Goal: Download file/media

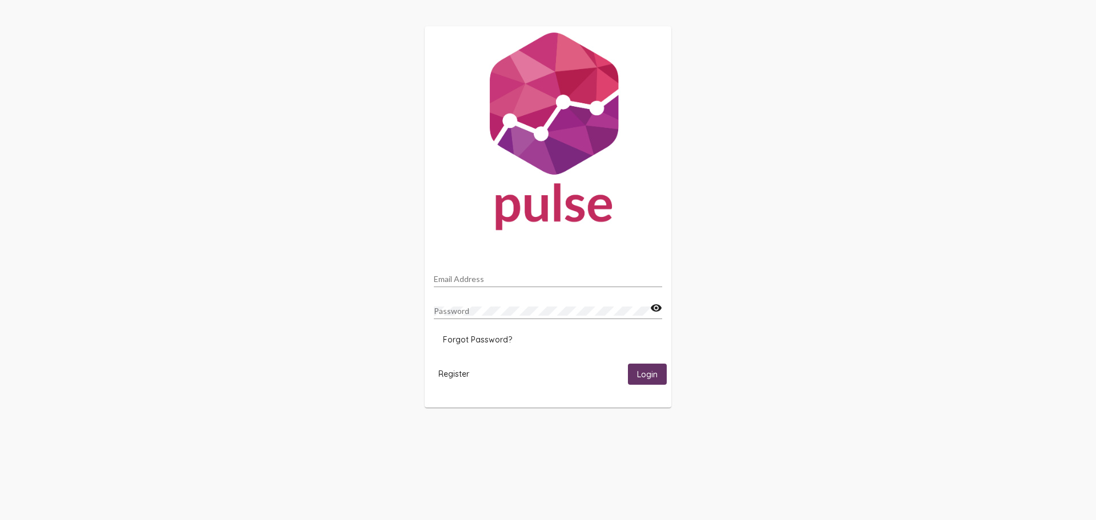
click at [459, 277] on input "Email Address" at bounding box center [548, 279] width 228 height 9
type input "c"
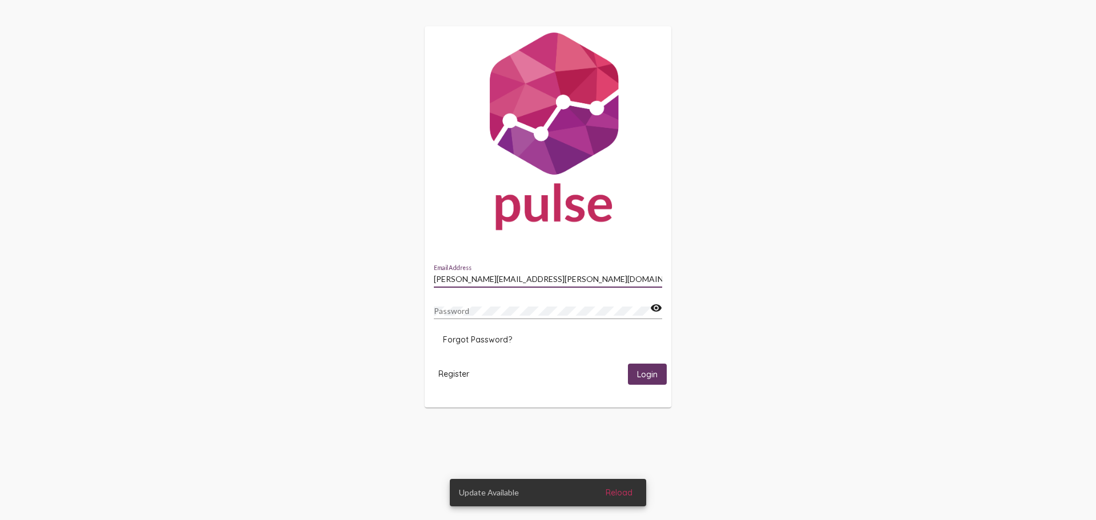
type input "[PERSON_NAME][EMAIL_ADDRESS][PERSON_NAME][DOMAIN_NAME]"
click at [660, 310] on mat-icon "visibility" at bounding box center [656, 309] width 12 height 14
click at [641, 375] on span "Login" at bounding box center [647, 374] width 21 height 10
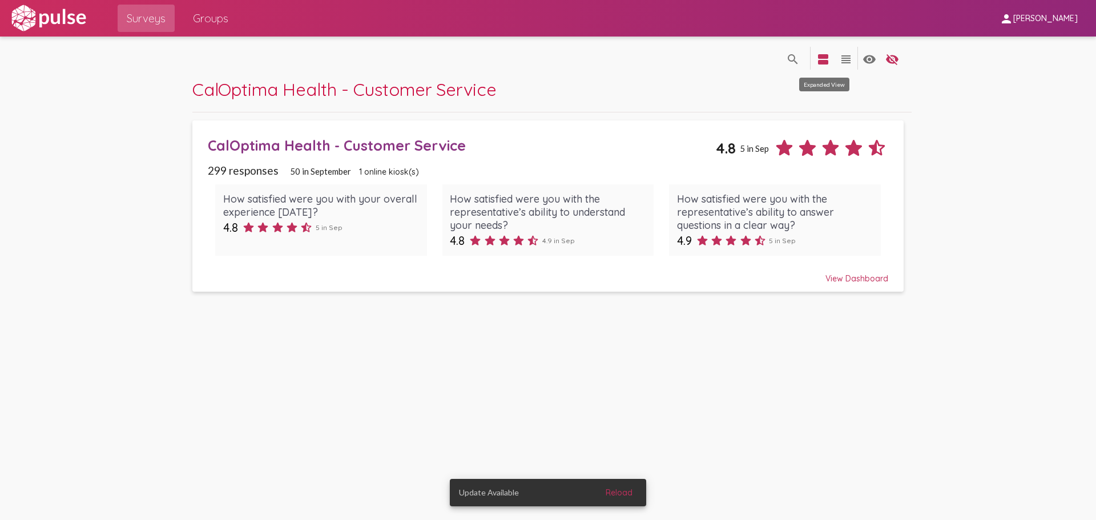
click at [827, 62] on mat-icon "view_agenda" at bounding box center [824, 60] width 14 height 14
click at [825, 62] on mat-icon "view_agenda" at bounding box center [824, 60] width 14 height 14
click at [840, 58] on mat-icon "view_headline" at bounding box center [846, 60] width 14 height 14
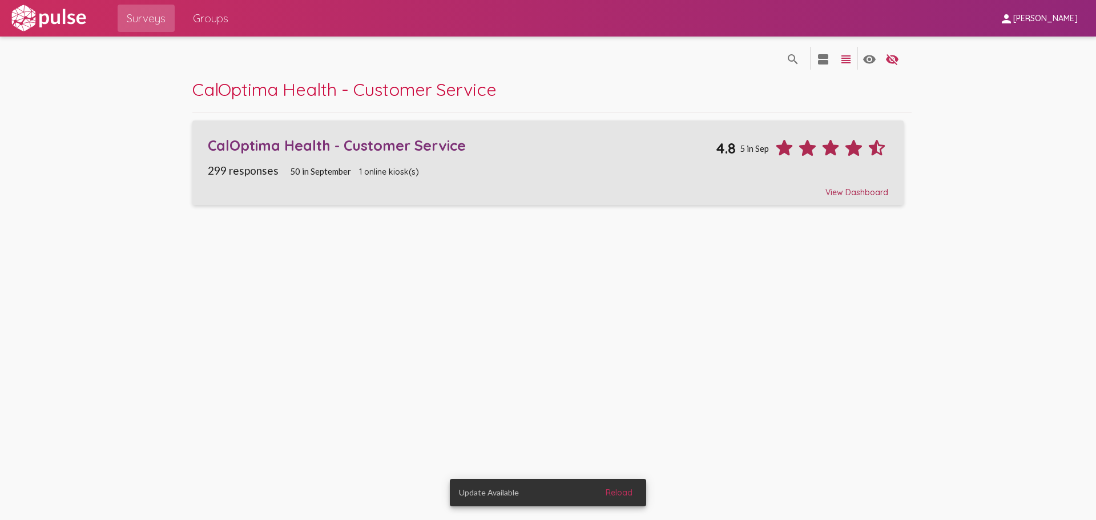
click at [855, 190] on div "View Dashboard" at bounding box center [548, 187] width 681 height 21
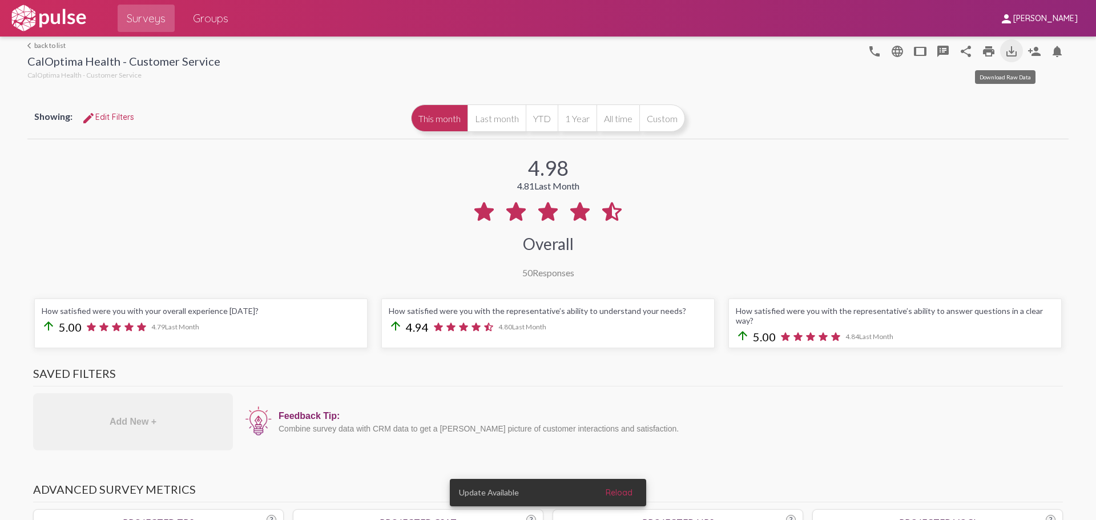
click at [1007, 46] on mat-icon "save_alt" at bounding box center [1012, 52] width 14 height 14
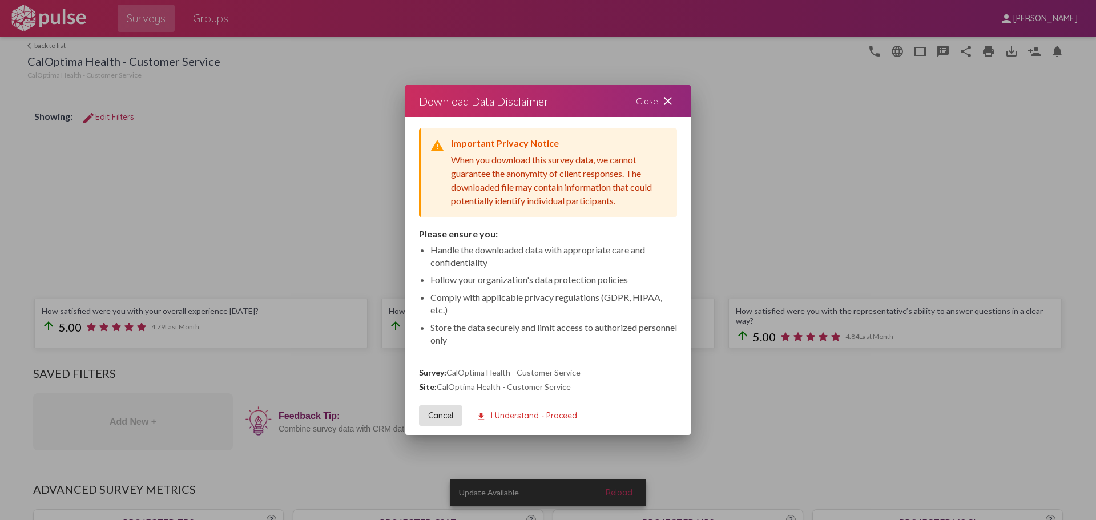
click at [533, 417] on span "download I Understand - Proceed" at bounding box center [526, 416] width 101 height 10
